Goal: Find specific page/section: Find specific page/section

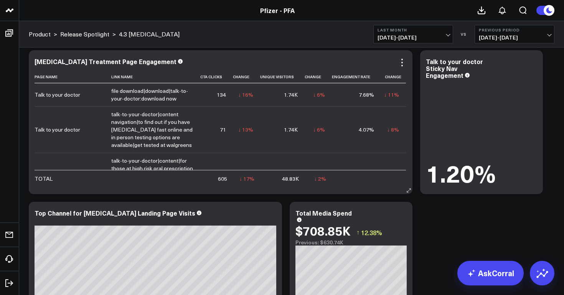
scroll to position [4057, 0]
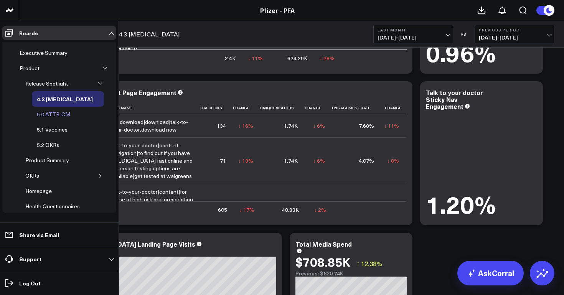
click at [61, 113] on div "5.0 ATTR-CM" at bounding box center [53, 114] width 37 height 9
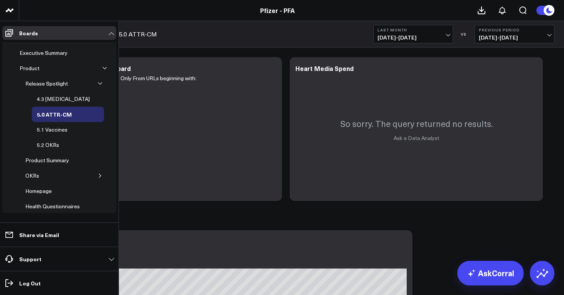
click at [98, 176] on icon "button" at bounding box center [100, 176] width 5 height 5
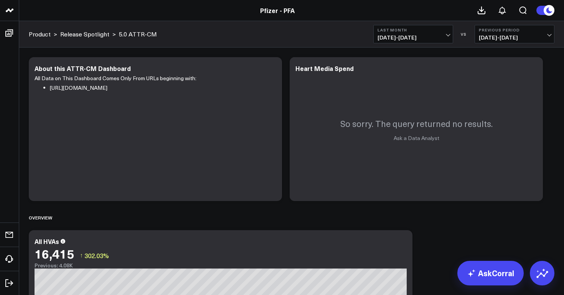
drag, startPoint x: 154, startPoint y: 33, endPoint x: 143, endPoint y: 2, distance: 33.3
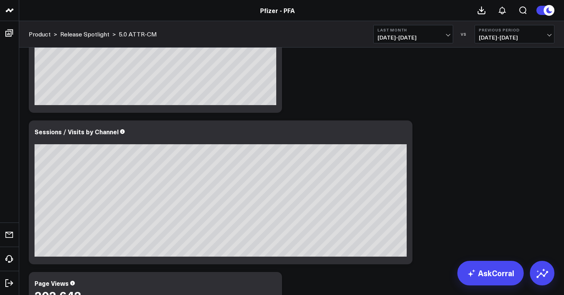
scroll to position [440, 0]
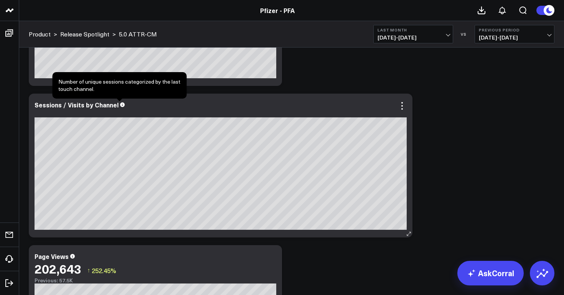
click at [120, 107] on icon at bounding box center [122, 105] width 5 height 5
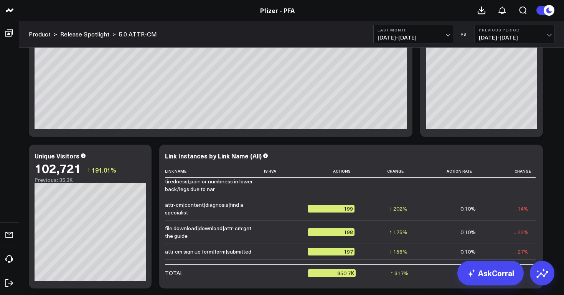
scroll to position [1149, 0]
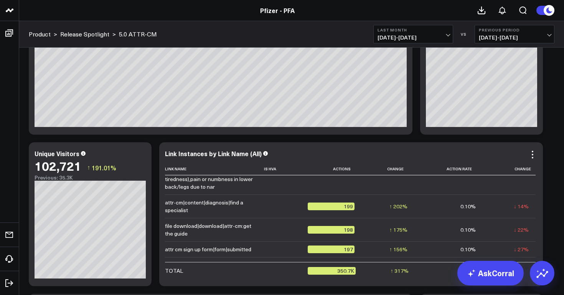
click at [473, 154] on div "Link Instances by Link Name (All)" at bounding box center [351, 153] width 372 height 7
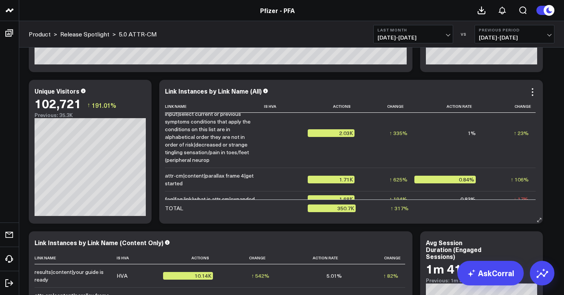
scroll to position [736, 0]
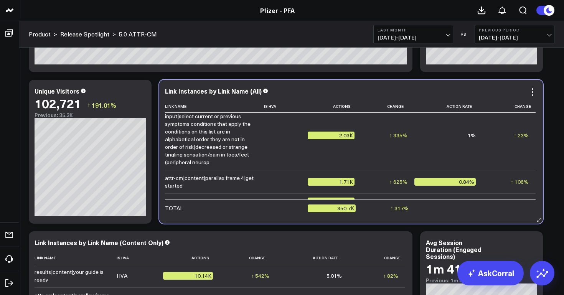
click at [308, 88] on div "Link Instances by Link Name (All)" at bounding box center [351, 91] width 372 height 7
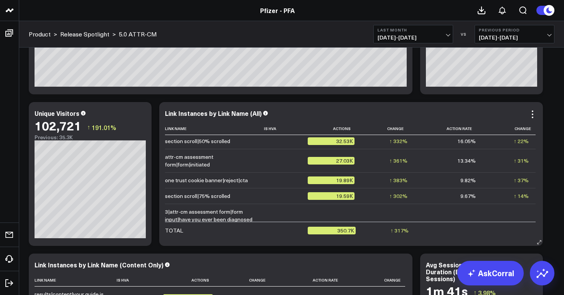
scroll to position [0, 0]
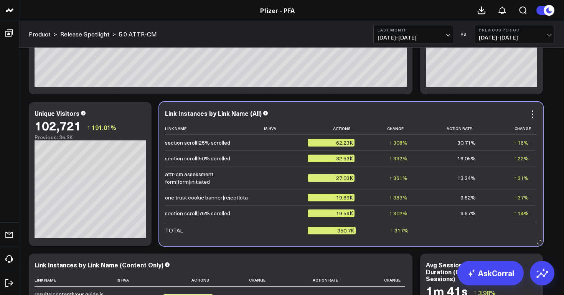
click at [410, 116] on div "Link Instances by Link Name (All)" at bounding box center [351, 113] width 372 height 7
